Goal: Navigation & Orientation: Find specific page/section

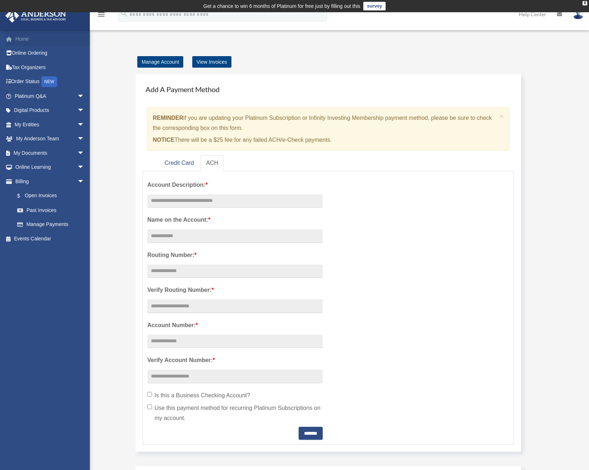
click at [24, 38] on link "Home" at bounding box center [50, 39] width 90 height 14
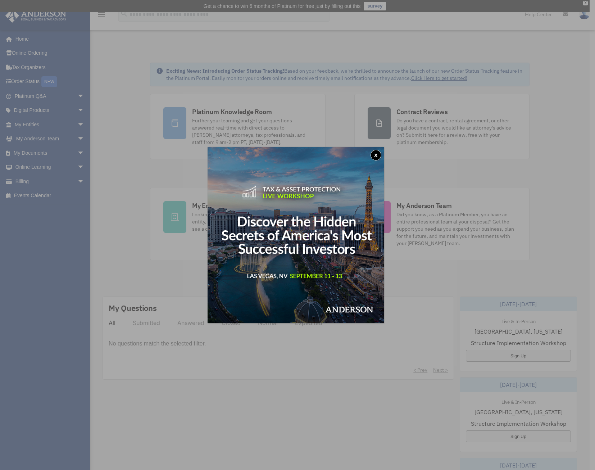
click at [378, 155] on button "x" at bounding box center [375, 155] width 11 height 11
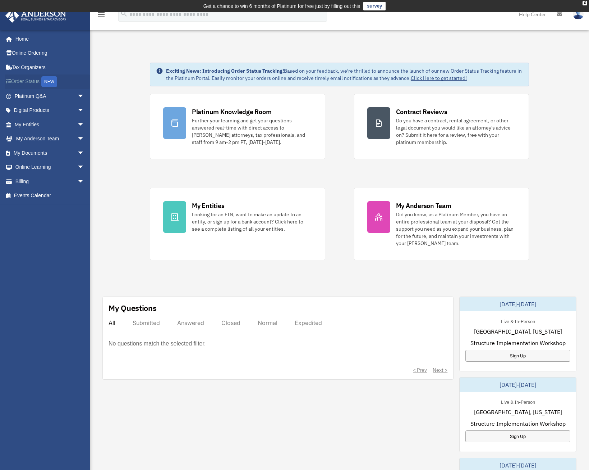
click at [31, 79] on link "Order Status NEW" at bounding box center [50, 81] width 90 height 15
click at [27, 138] on link "My Anderson Team arrow_drop_down" at bounding box center [50, 139] width 90 height 14
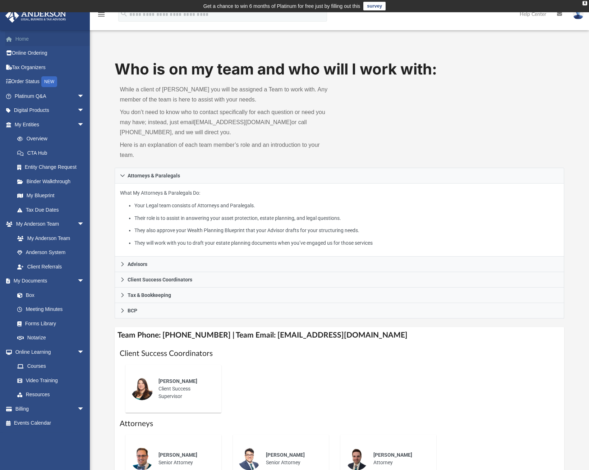
click at [22, 40] on link "Home" at bounding box center [50, 39] width 90 height 14
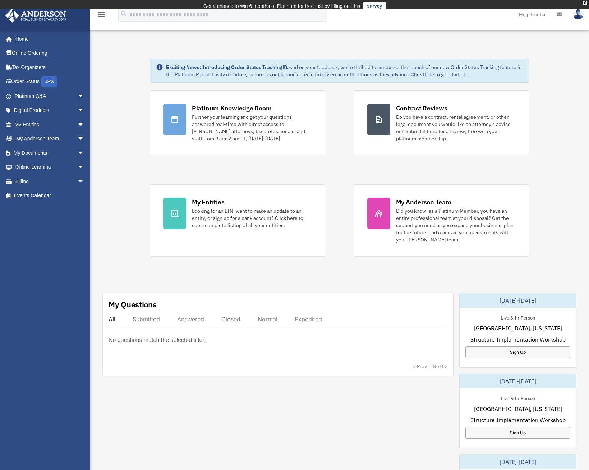
click at [559, 14] on icon at bounding box center [559, 14] width 5 height 5
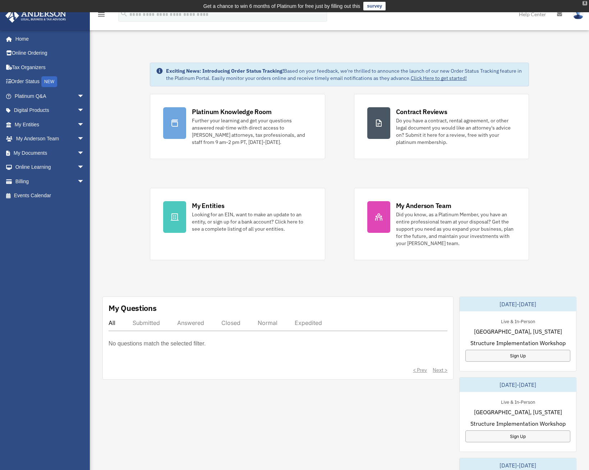
click at [585, 4] on div "X" at bounding box center [585, 3] width 5 height 4
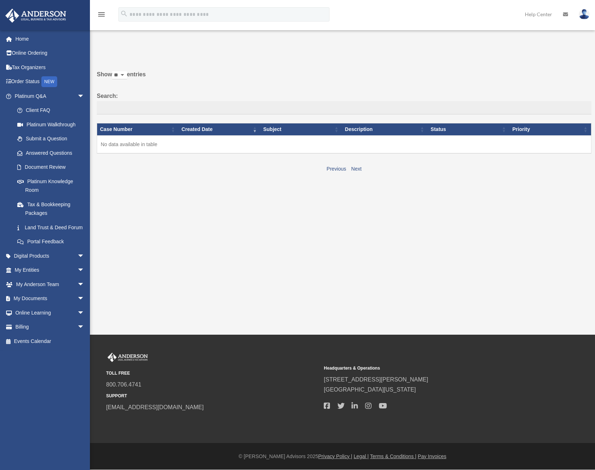
click at [565, 15] on icon at bounding box center [565, 14] width 5 height 5
click at [164, 142] on td "No data available in table" at bounding box center [344, 144] width 494 height 18
click at [43, 263] on link "Digital Products arrow_drop_down" at bounding box center [50, 255] width 90 height 14
click at [32, 276] on link "My Entities arrow_drop_down" at bounding box center [50, 270] width 90 height 14
click at [35, 305] on link "My Documents arrow_drop_down" at bounding box center [50, 298] width 90 height 14
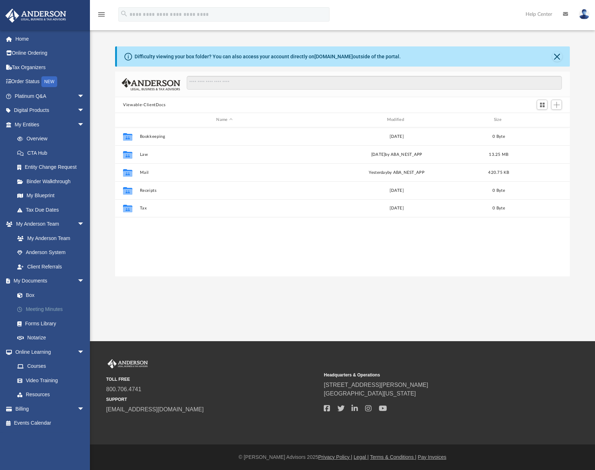
scroll to position [158, 449]
click at [583, 14] on img at bounding box center [583, 14] width 11 height 10
click at [477, 19] on div "menu search Site Menu add mcjonastamu@gmail.com My Profile Reset Password Logou…" at bounding box center [297, 17] width 584 height 24
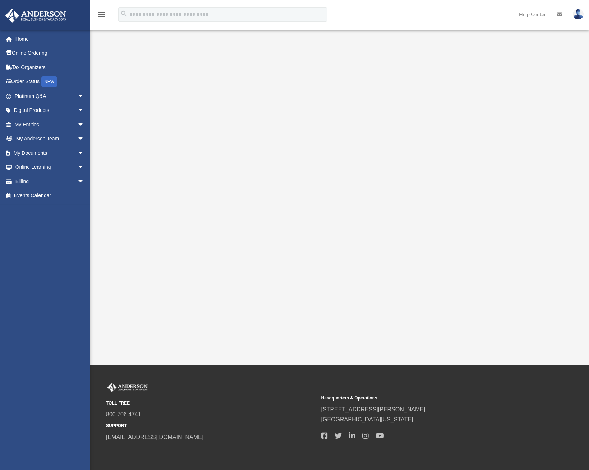
click at [559, 16] on icon at bounding box center [559, 14] width 5 height 5
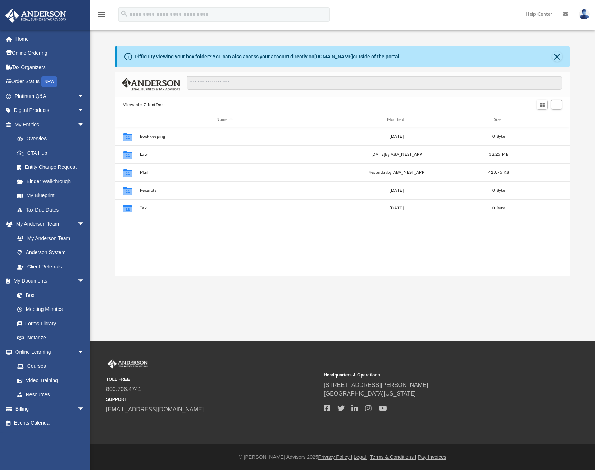
scroll to position [158, 449]
